Goal: Transaction & Acquisition: Book appointment/travel/reservation

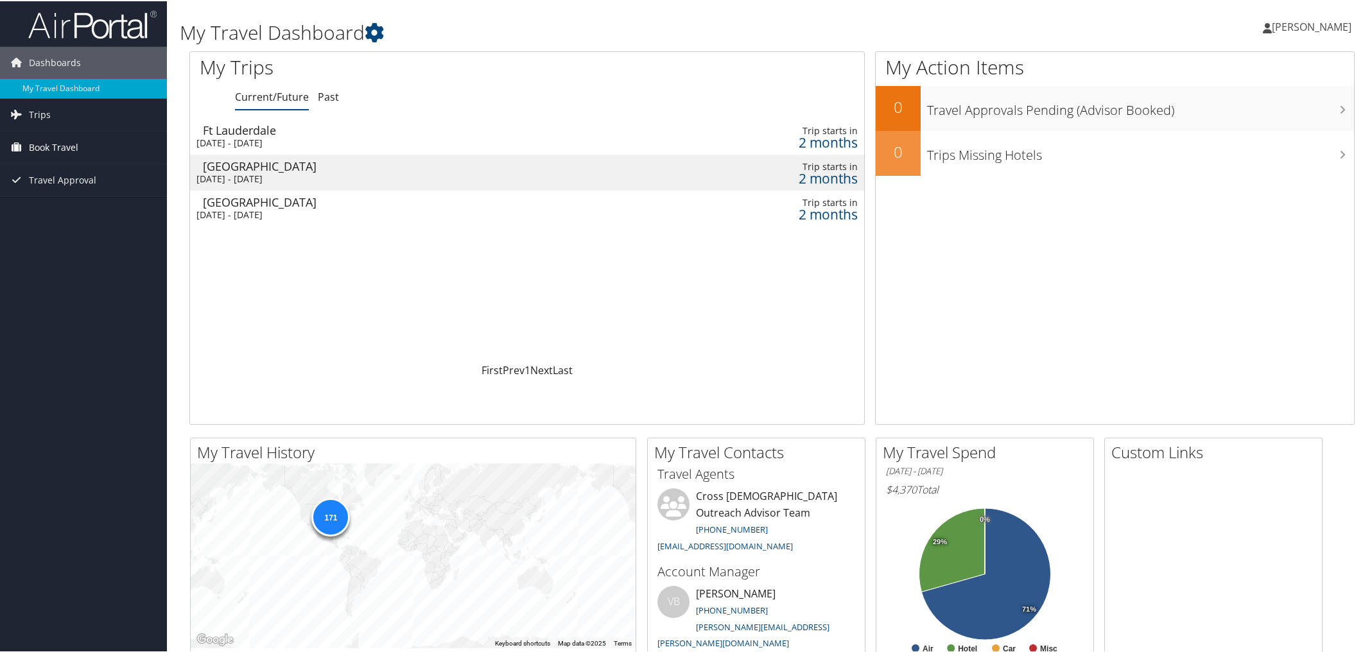
click at [41, 146] on span "Book Travel" at bounding box center [53, 146] width 49 height 32
click at [48, 211] on link "Book/Manage Online Trips" at bounding box center [83, 210] width 167 height 19
